Goal: Task Accomplishment & Management: Manage account settings

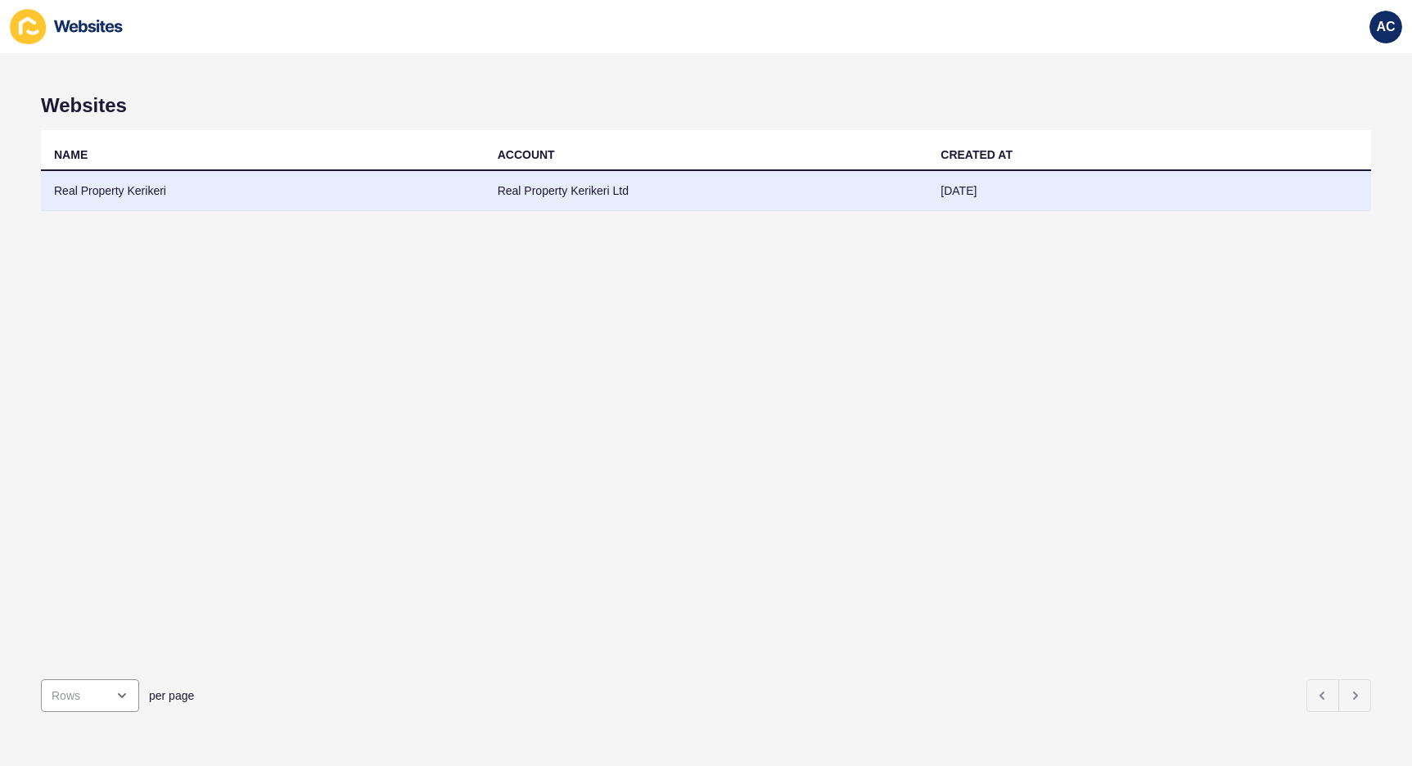
click at [525, 179] on td "Real Property Kerikeri Ltd" at bounding box center [707, 191] width 444 height 40
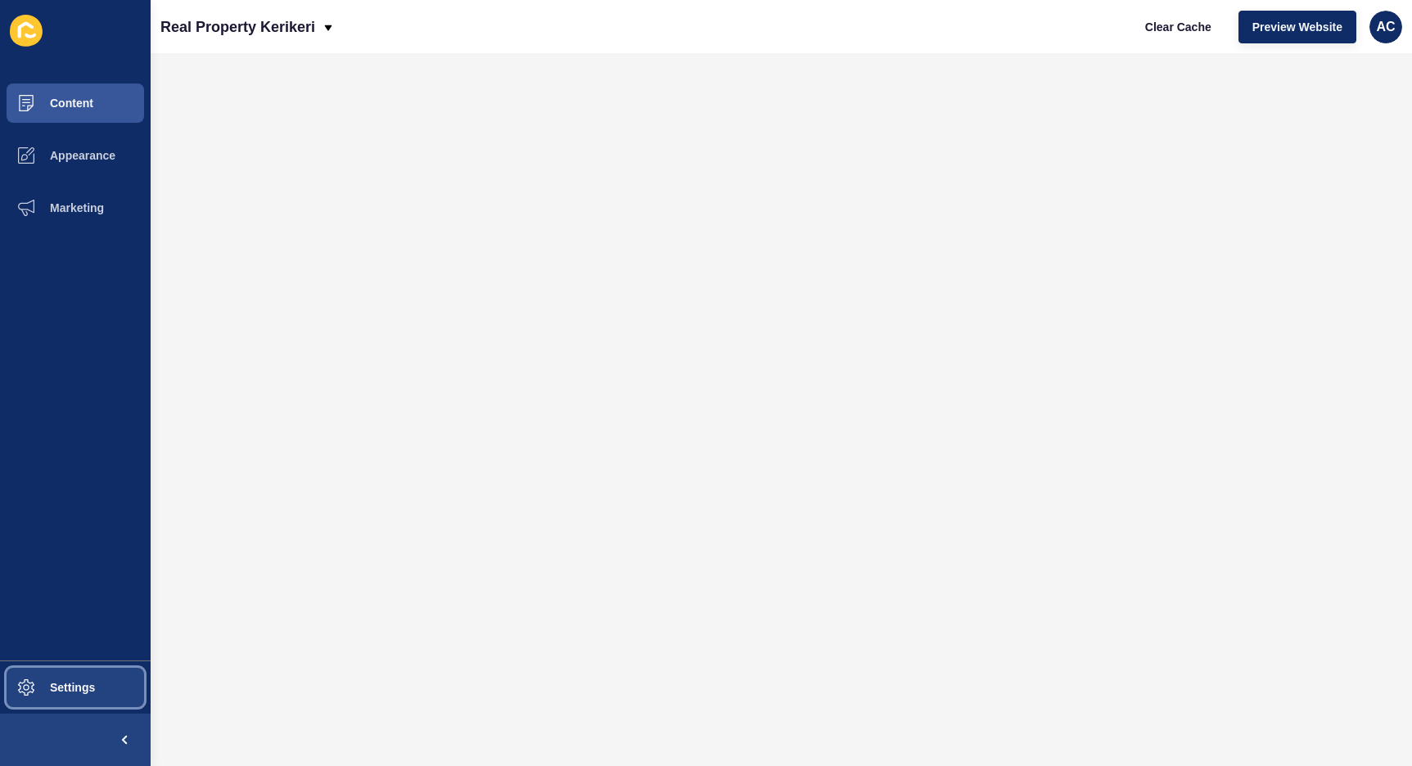
click at [53, 685] on span "Settings" at bounding box center [46, 687] width 97 height 13
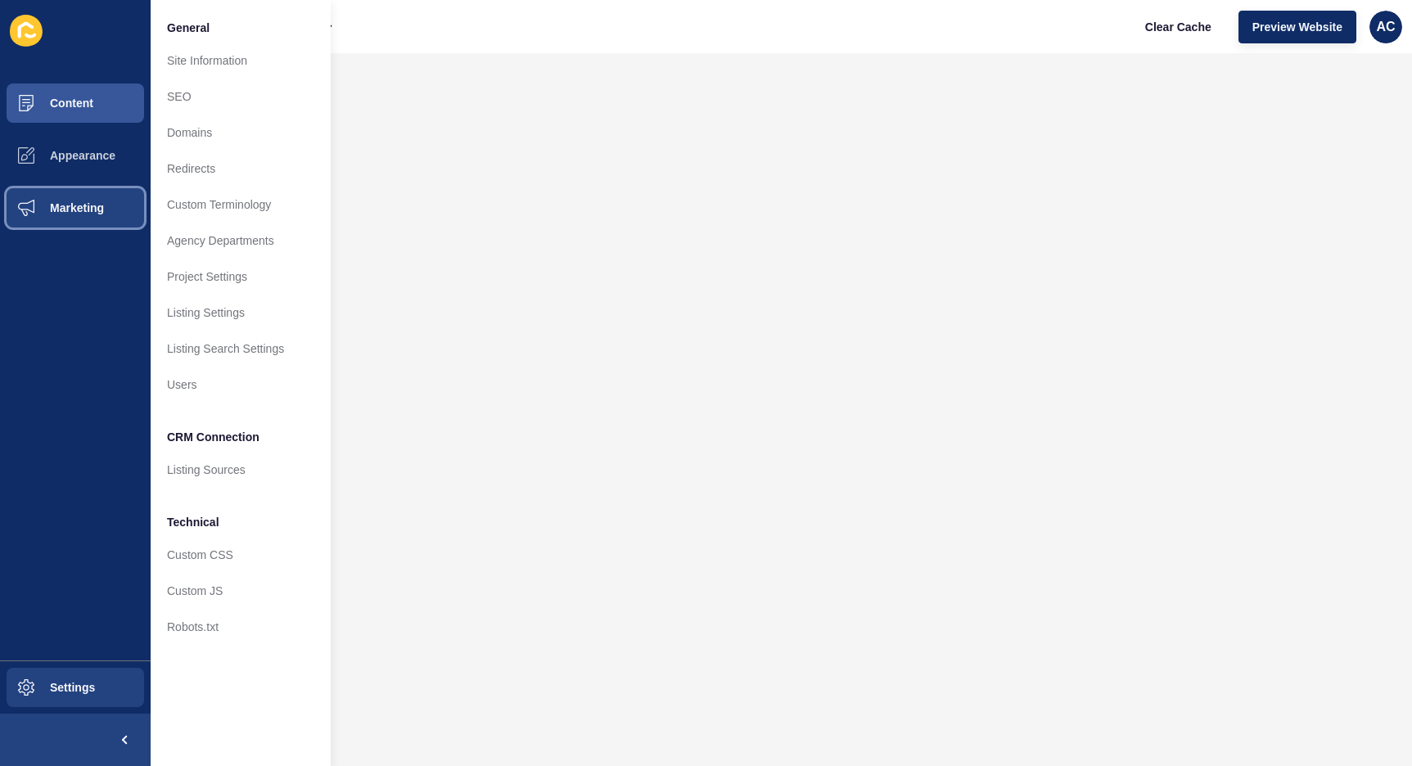
click at [68, 205] on span "Marketing" at bounding box center [51, 207] width 106 height 13
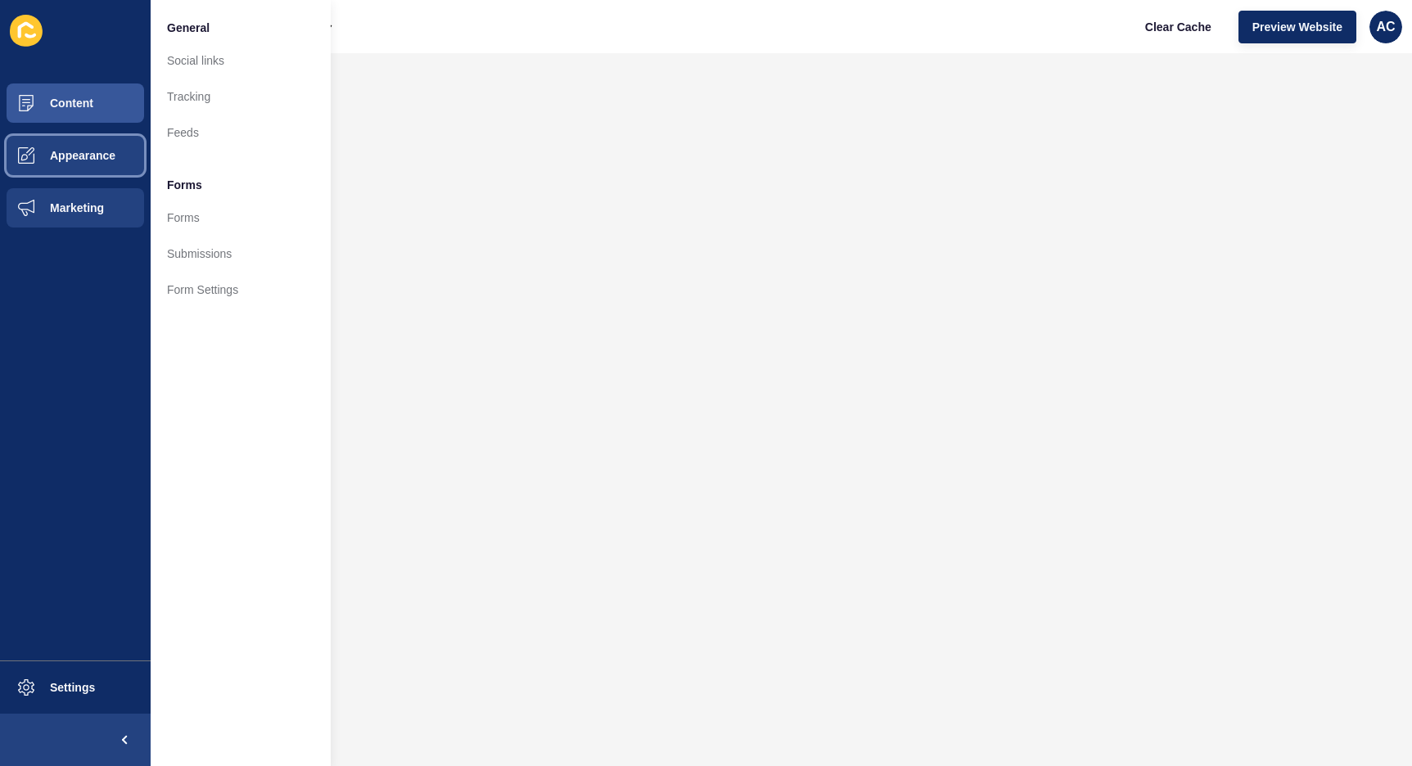
click at [79, 157] on span "Appearance" at bounding box center [57, 155] width 118 height 13
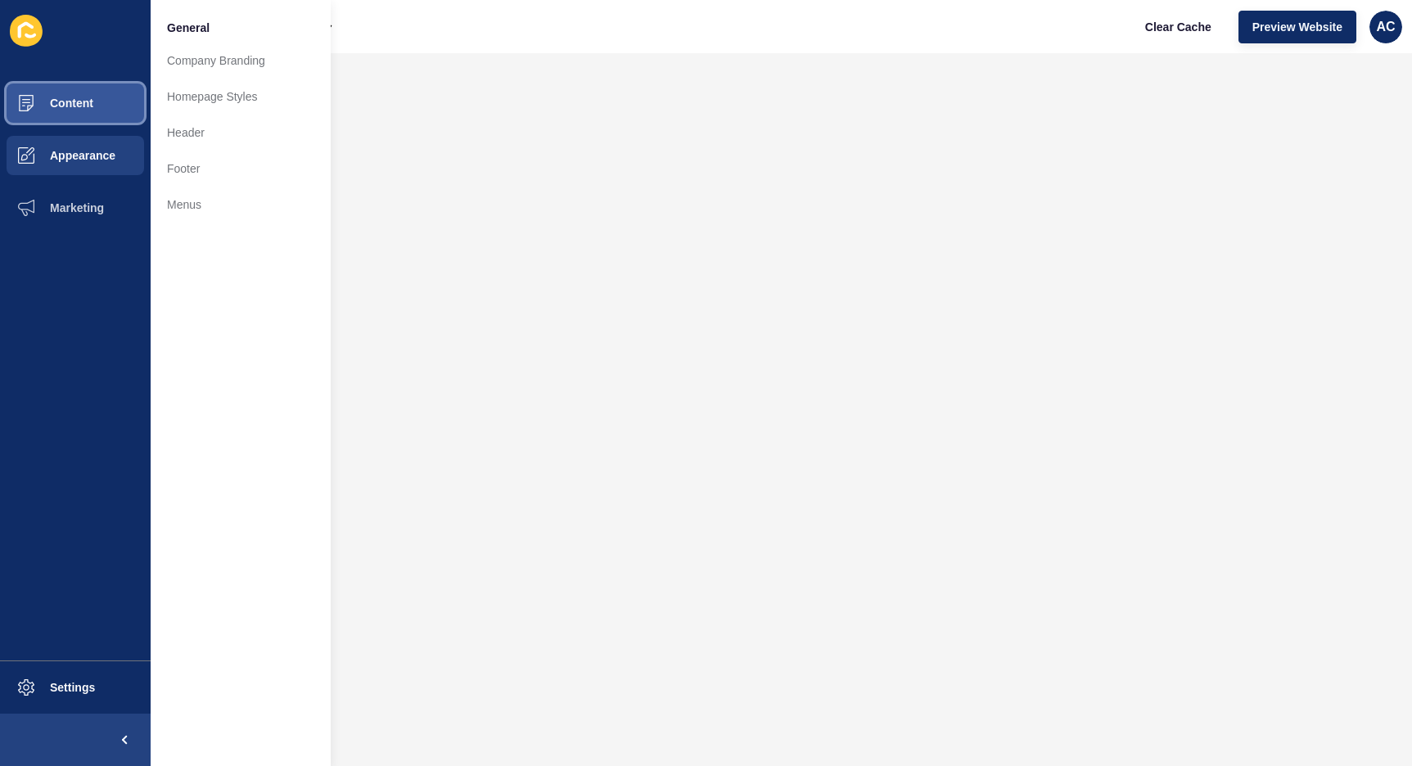
click at [83, 109] on span "Content" at bounding box center [46, 103] width 96 height 13
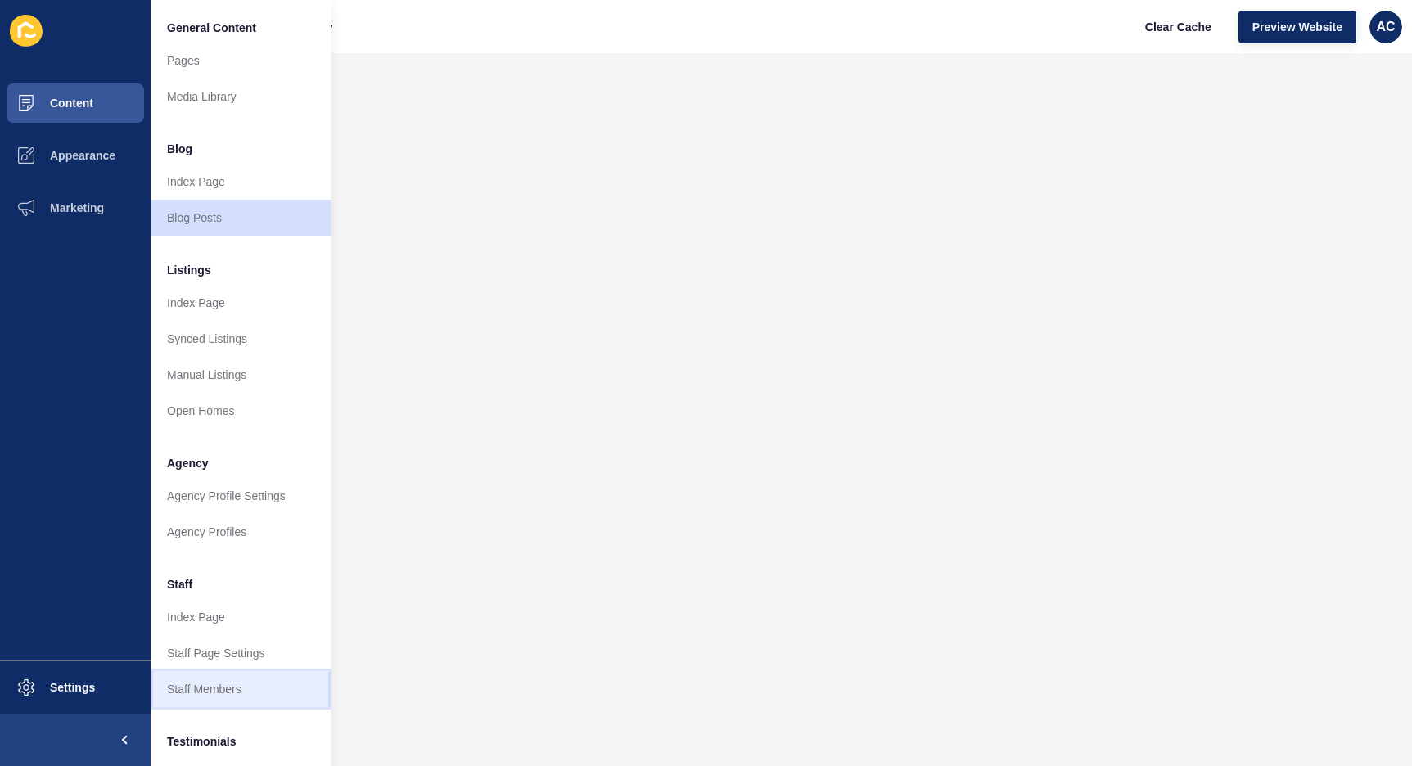
click at [200, 685] on link "Staff Members" at bounding box center [241, 689] width 180 height 36
